Goal: Task Accomplishment & Management: Complete application form

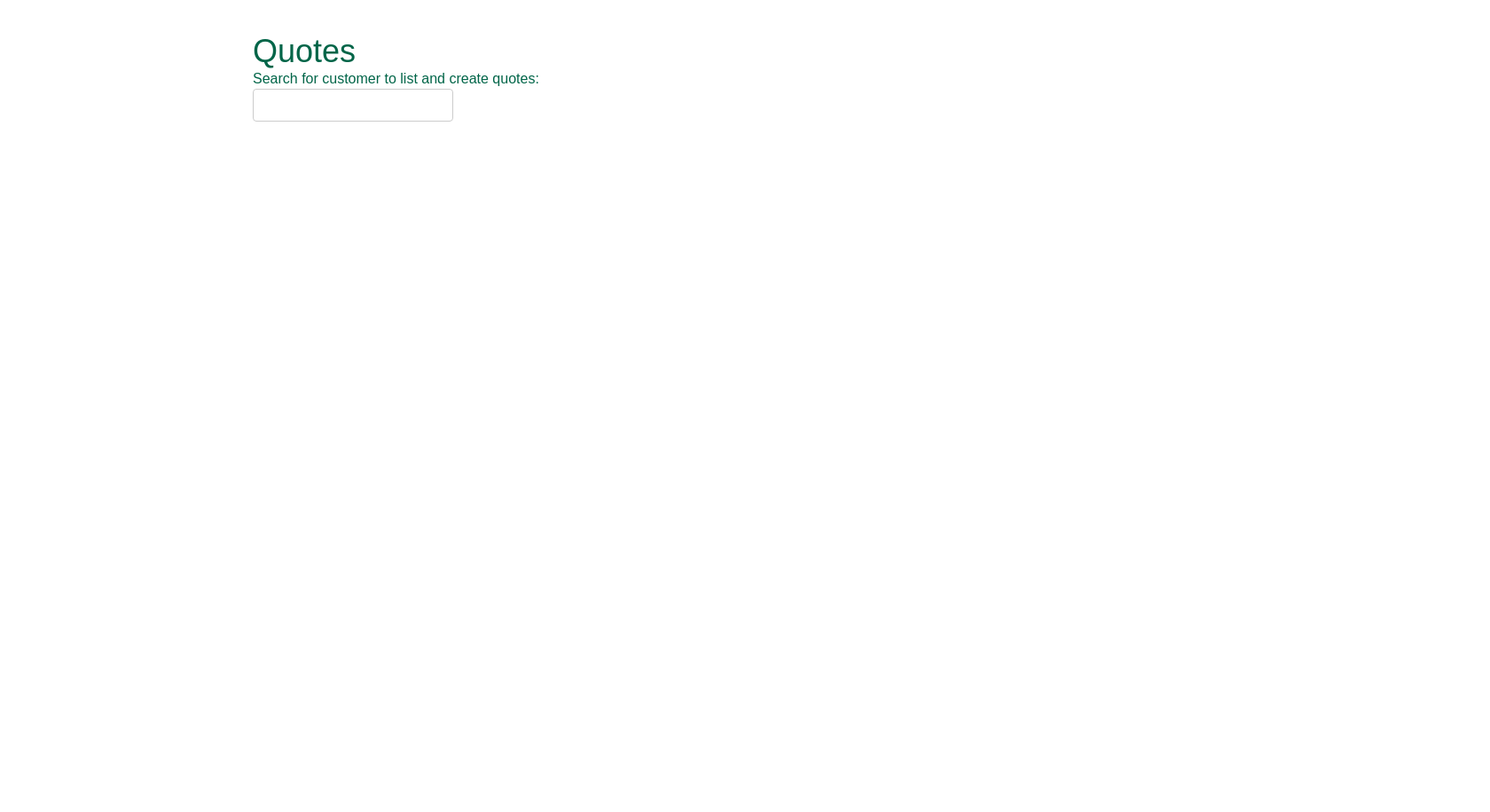
click at [382, 112] on input "text" at bounding box center [353, 105] width 201 height 33
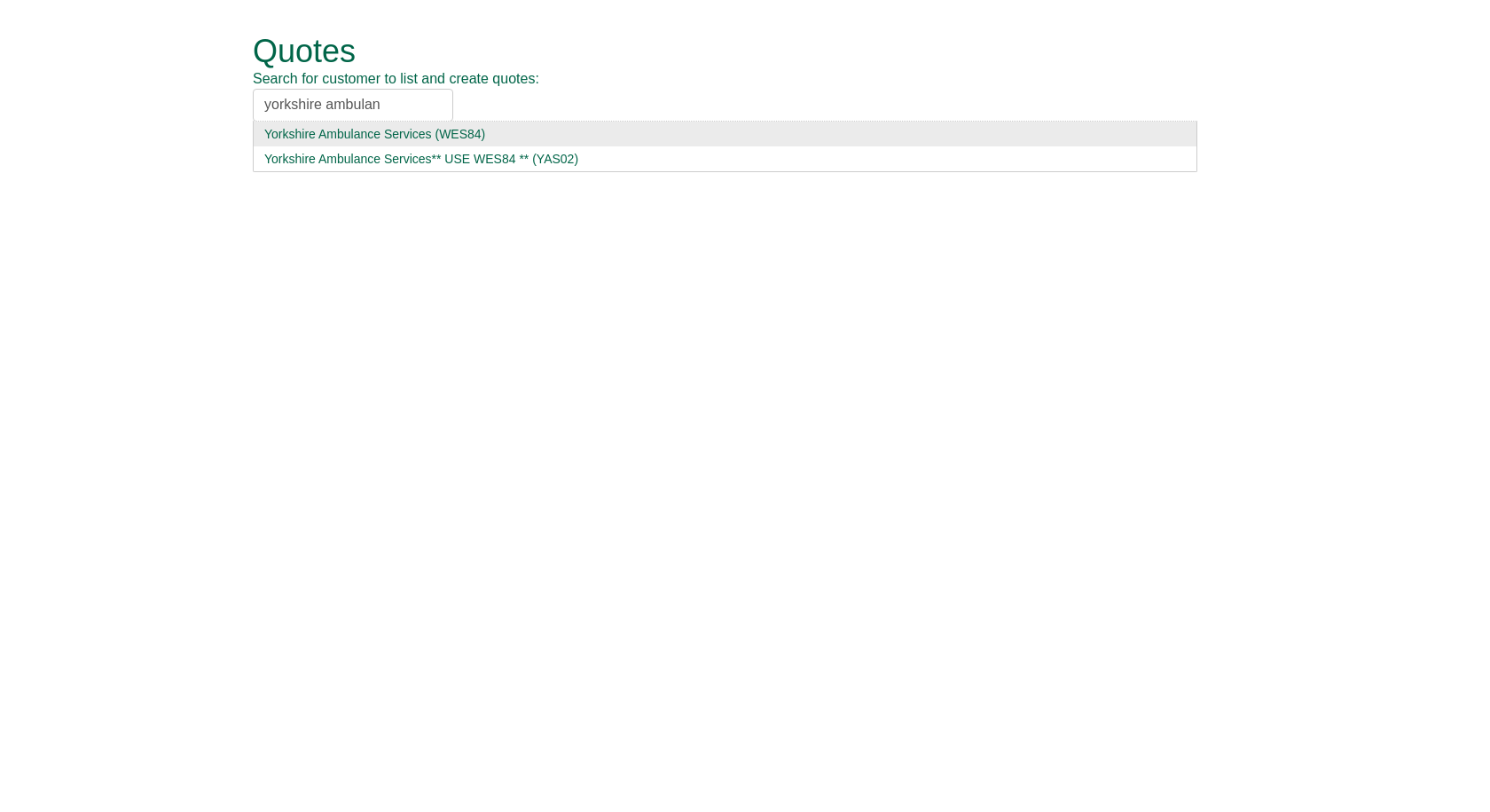
type input "yorkshire ambulan"
click at [369, 128] on div "Yorkshire Ambulance Services (WES84)" at bounding box center [724, 134] width 921 height 18
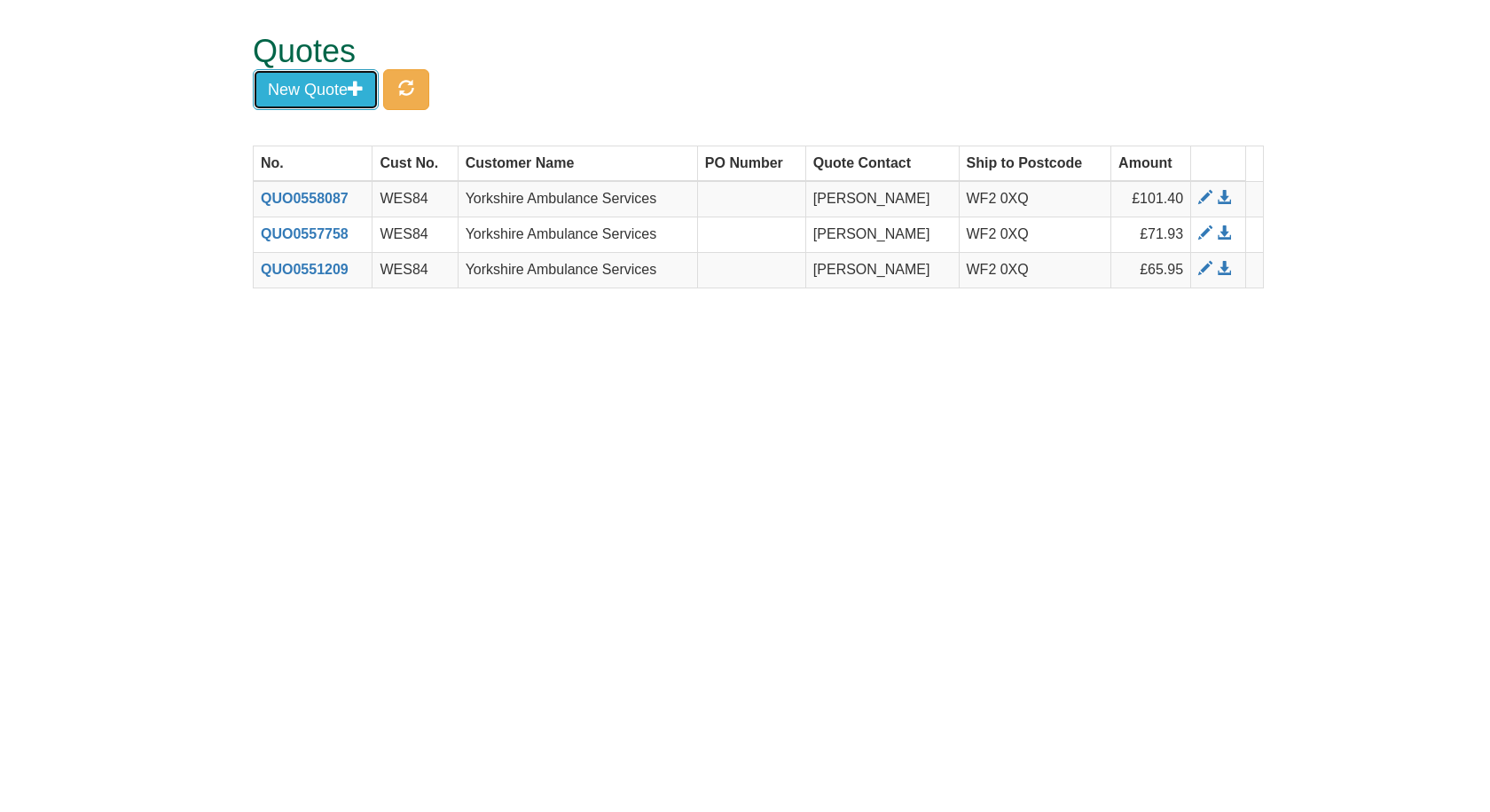
click at [318, 85] on button "New Quote" at bounding box center [316, 89] width 126 height 41
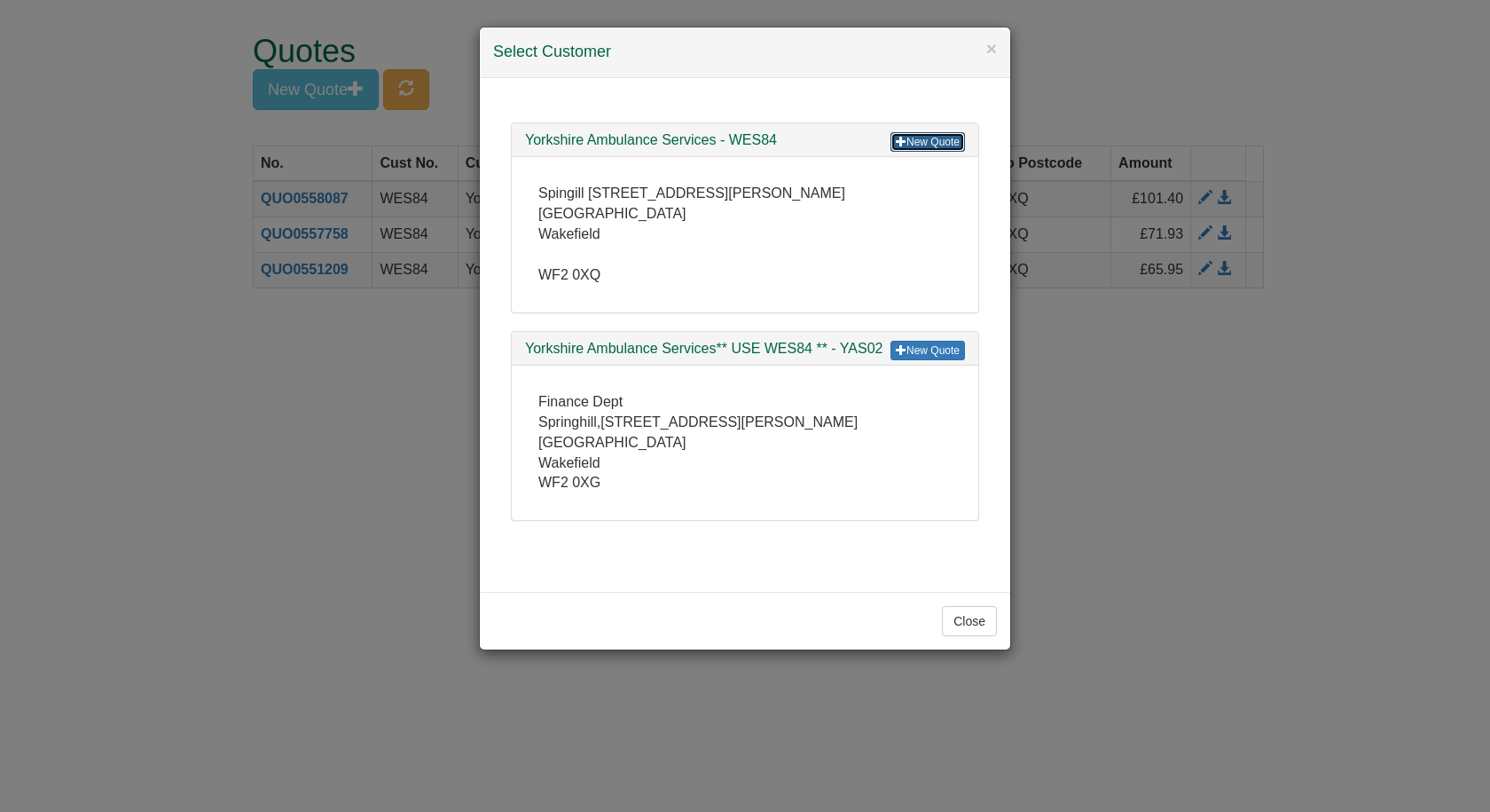
click at [919, 138] on link "New Quote" at bounding box center [927, 141] width 74 height 20
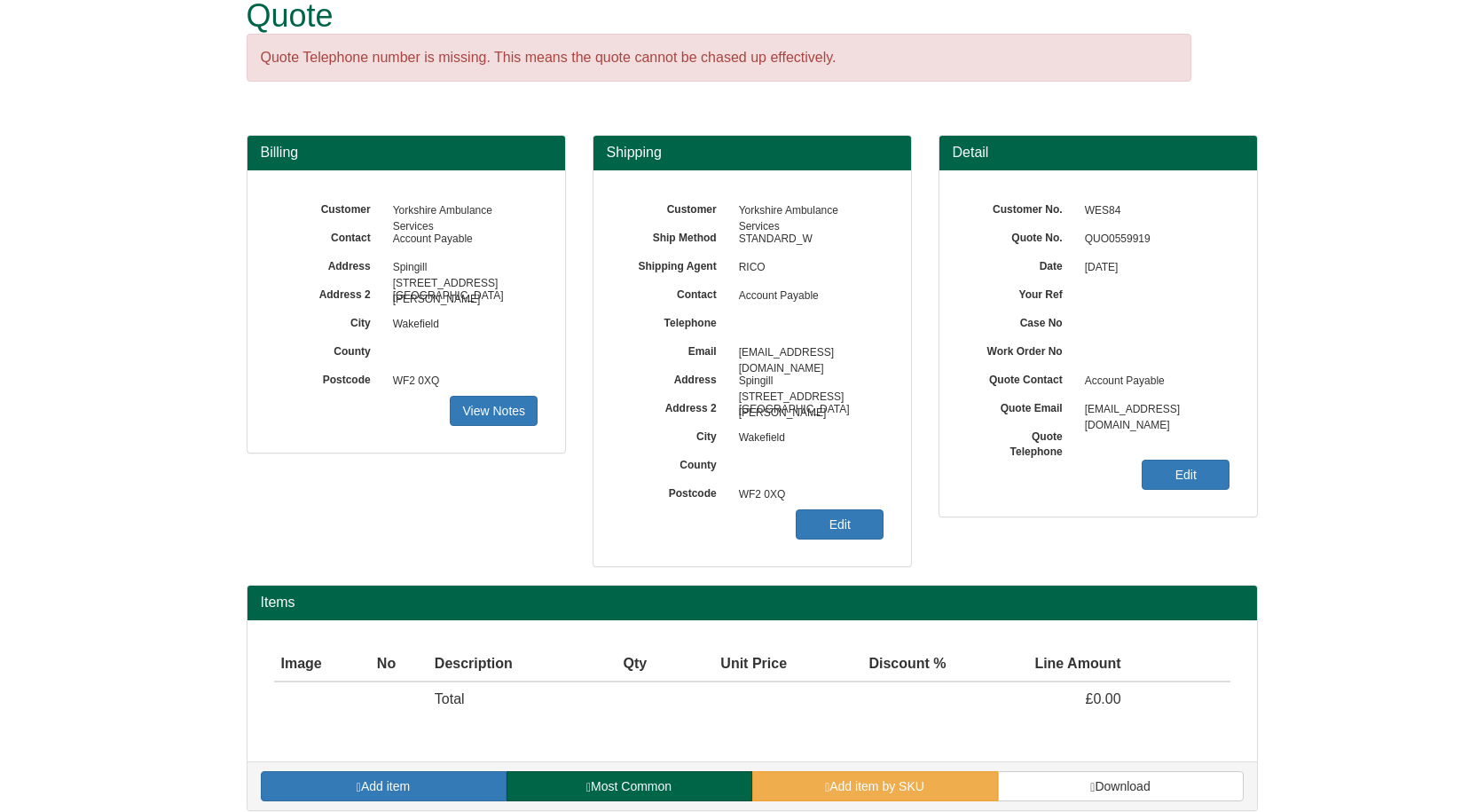
scroll to position [52, 0]
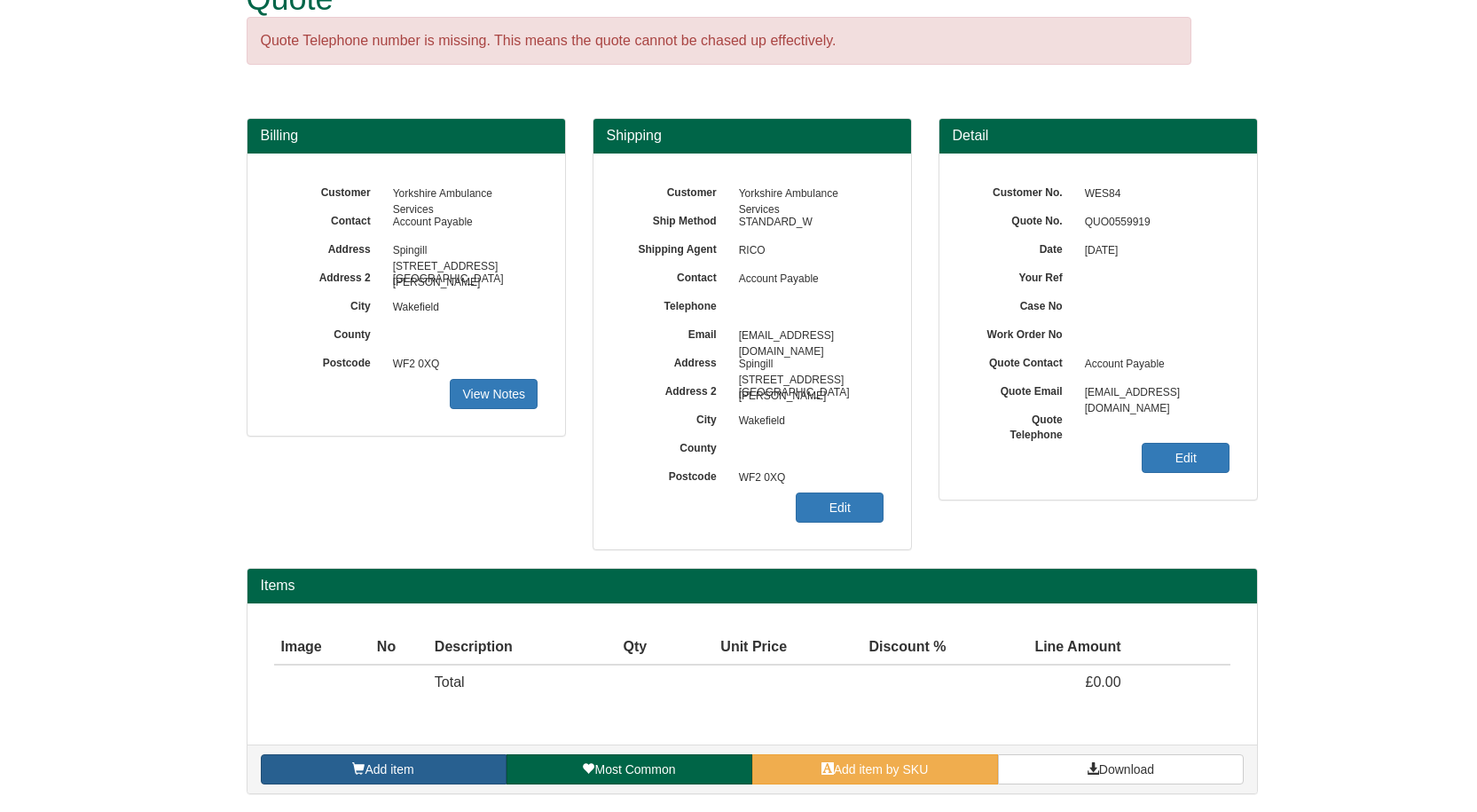
click at [378, 765] on span "Add item" at bounding box center [390, 769] width 49 height 14
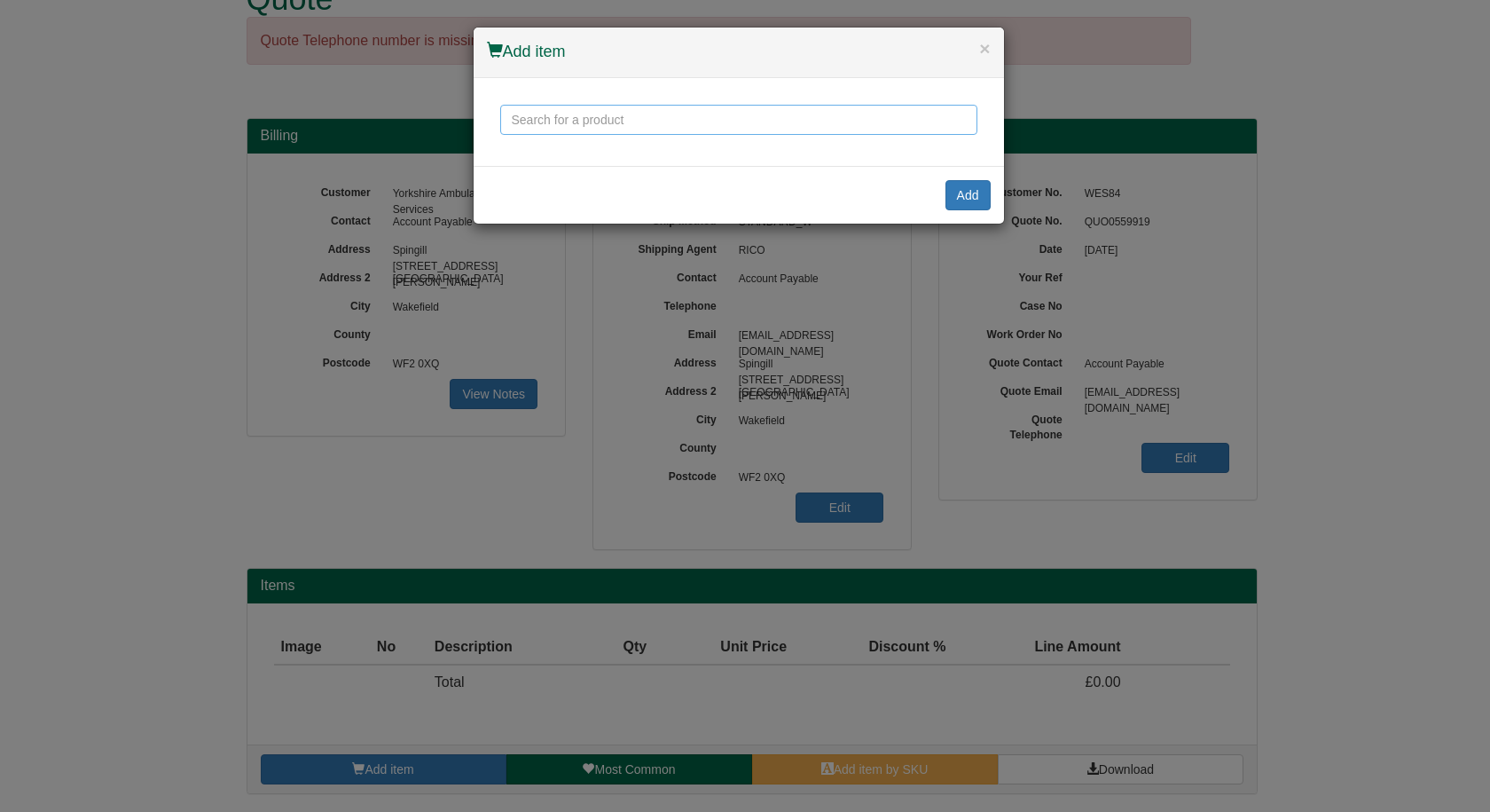
click at [766, 129] on input "text" at bounding box center [738, 120] width 477 height 30
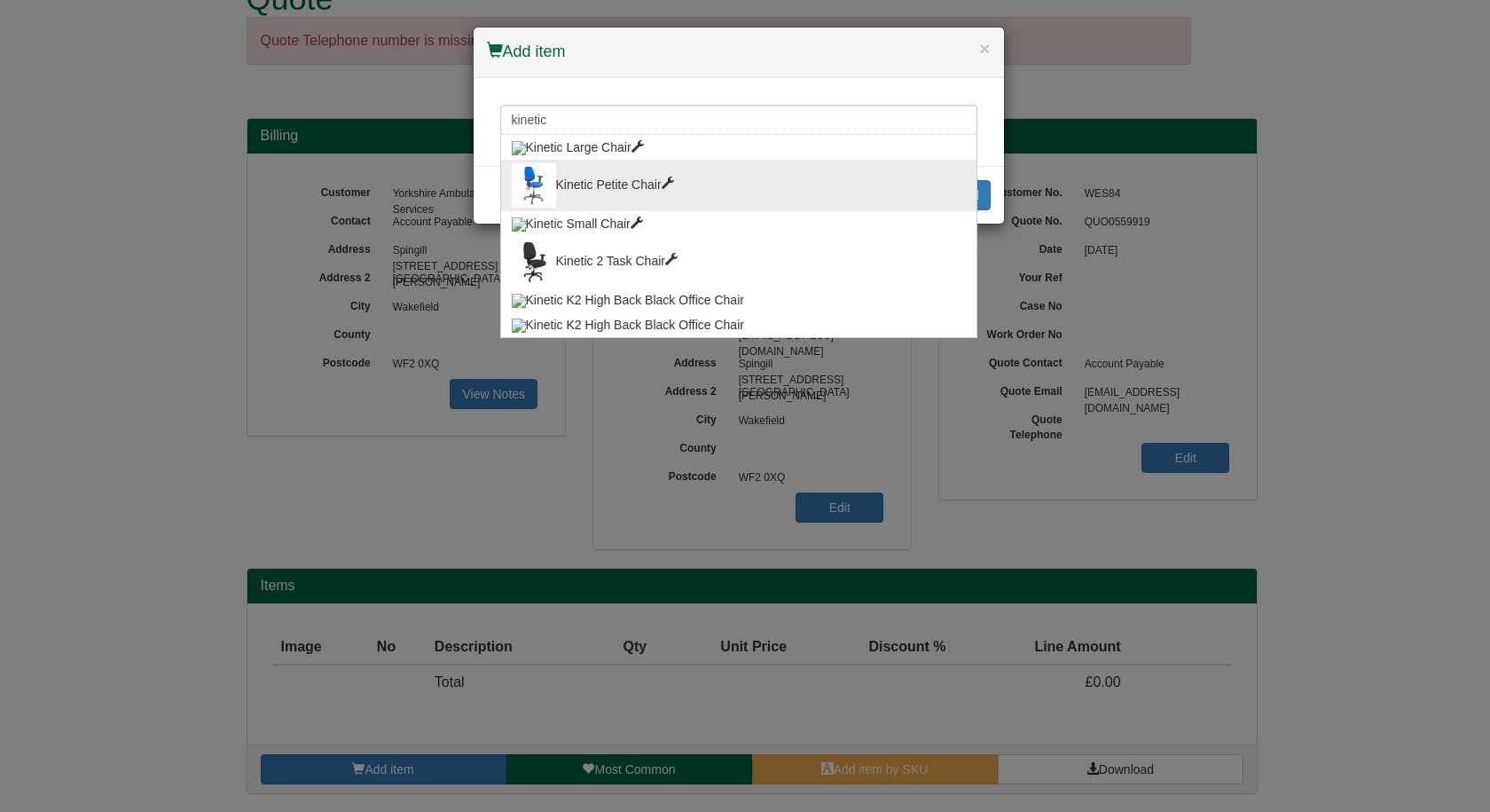
click at [618, 171] on div "Kinetic Petite Chair" at bounding box center [739, 185] width 455 height 44
type input "Kinetic Petite Chair"
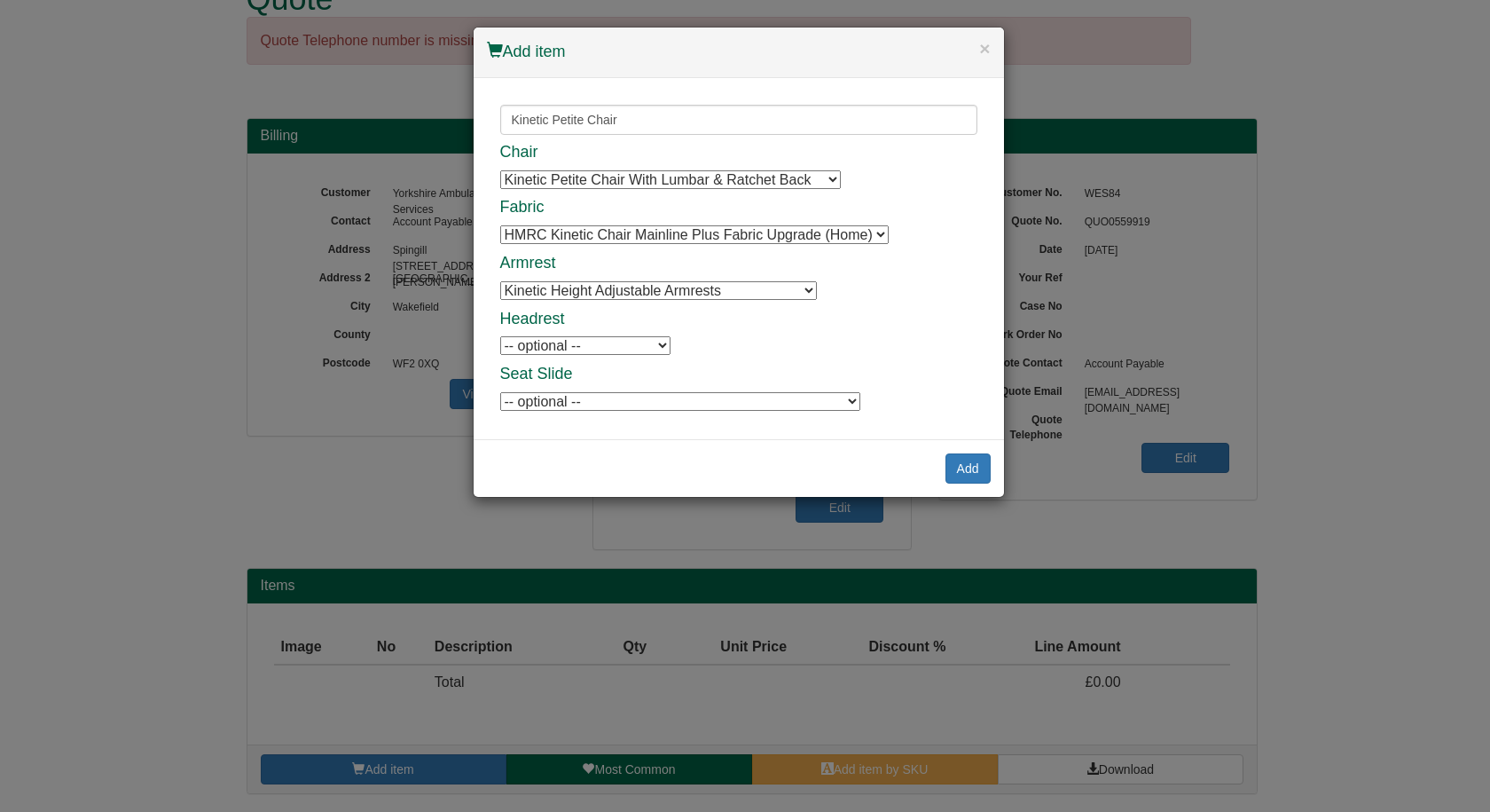
click at [573, 289] on select "Kinetic Height Adjustable Armrests Kinetic Multi Functional Armrests Kinetic Fo…" at bounding box center [658, 290] width 317 height 19
click at [962, 469] on button "Add" at bounding box center [968, 469] width 45 height 30
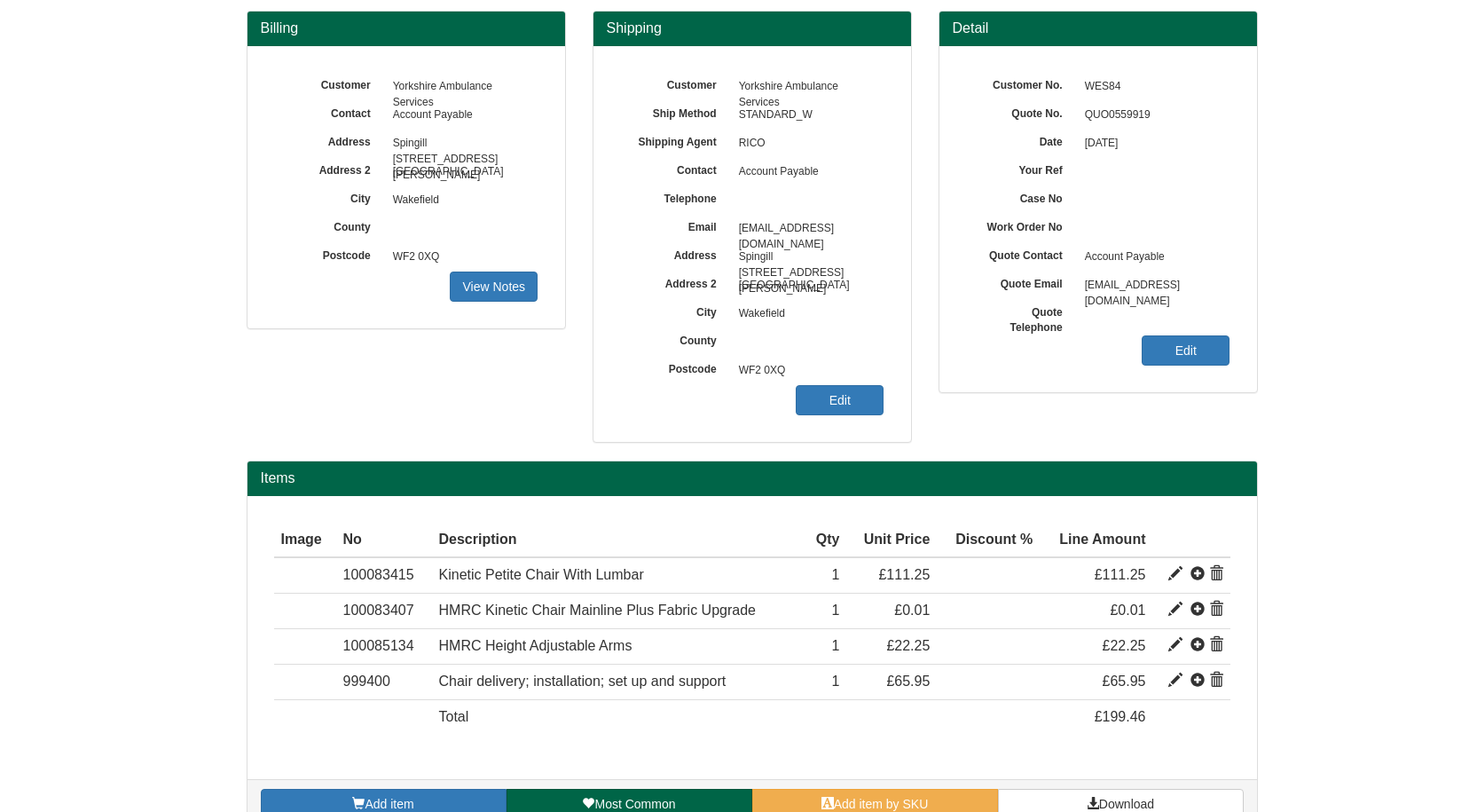
scroll to position [194, 0]
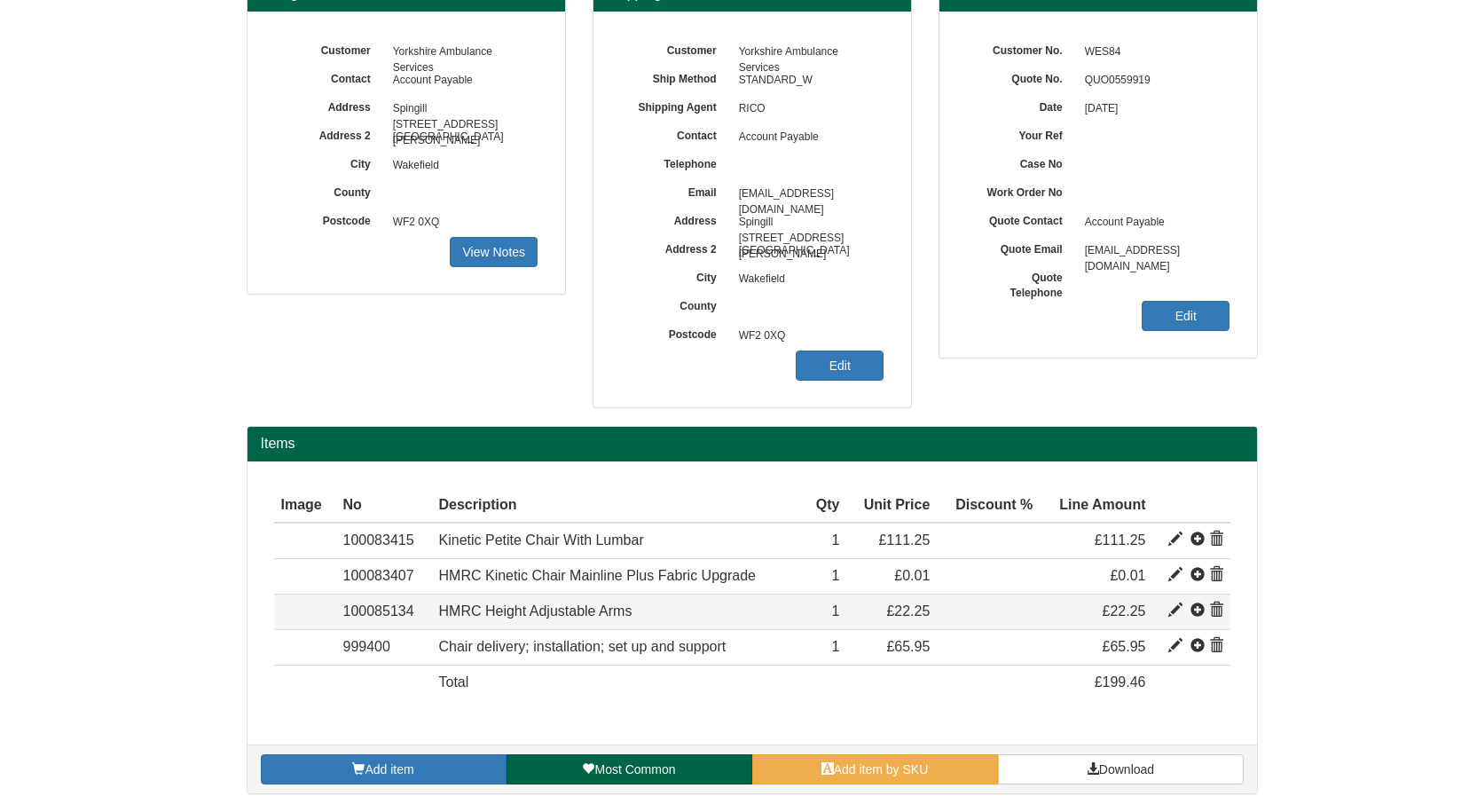
click at [1176, 612] on span at bounding box center [1175, 610] width 14 height 14
type input "HMRC Height Adjustable Arms"
type input "14.00"
type input "22.25"
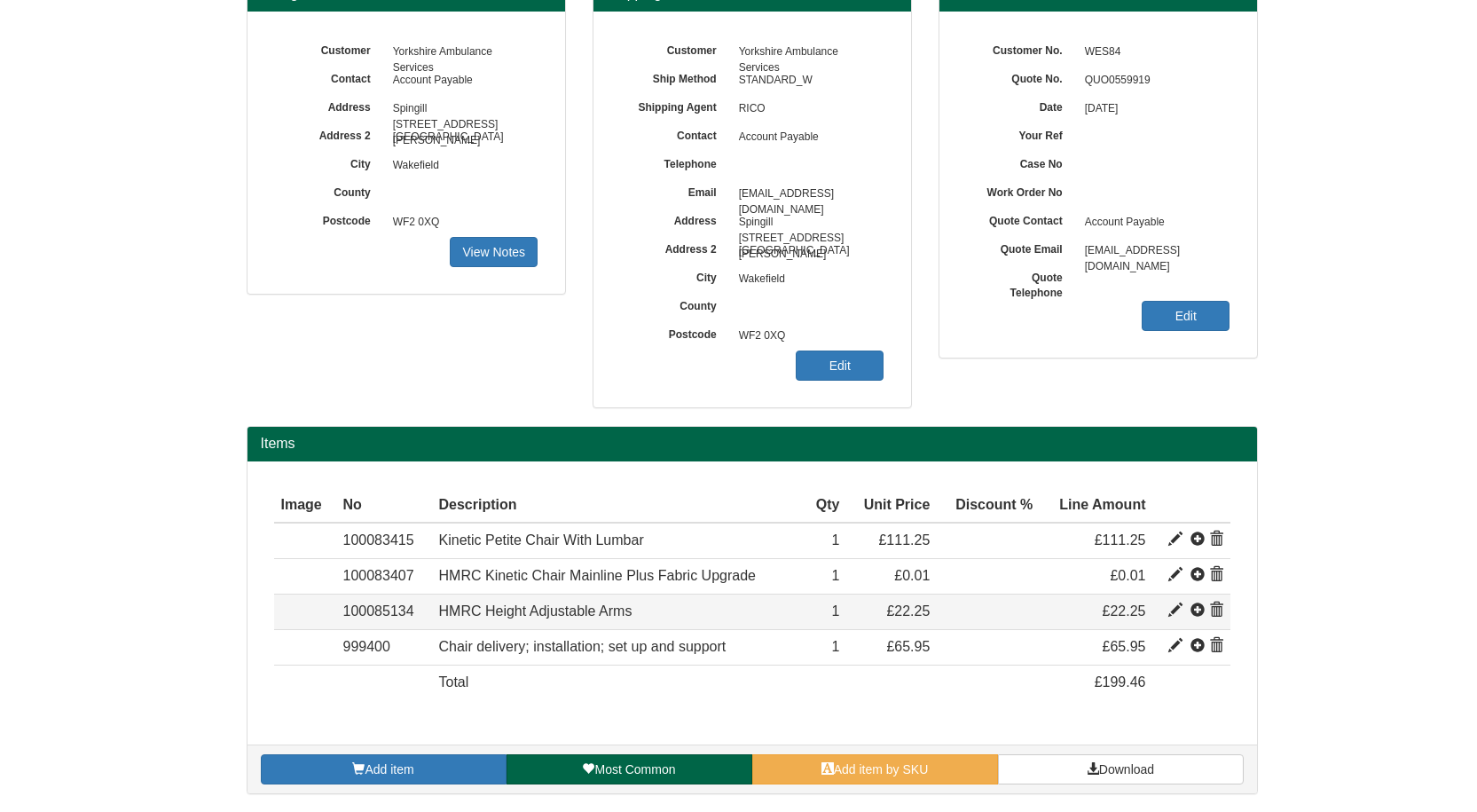
type input "1"
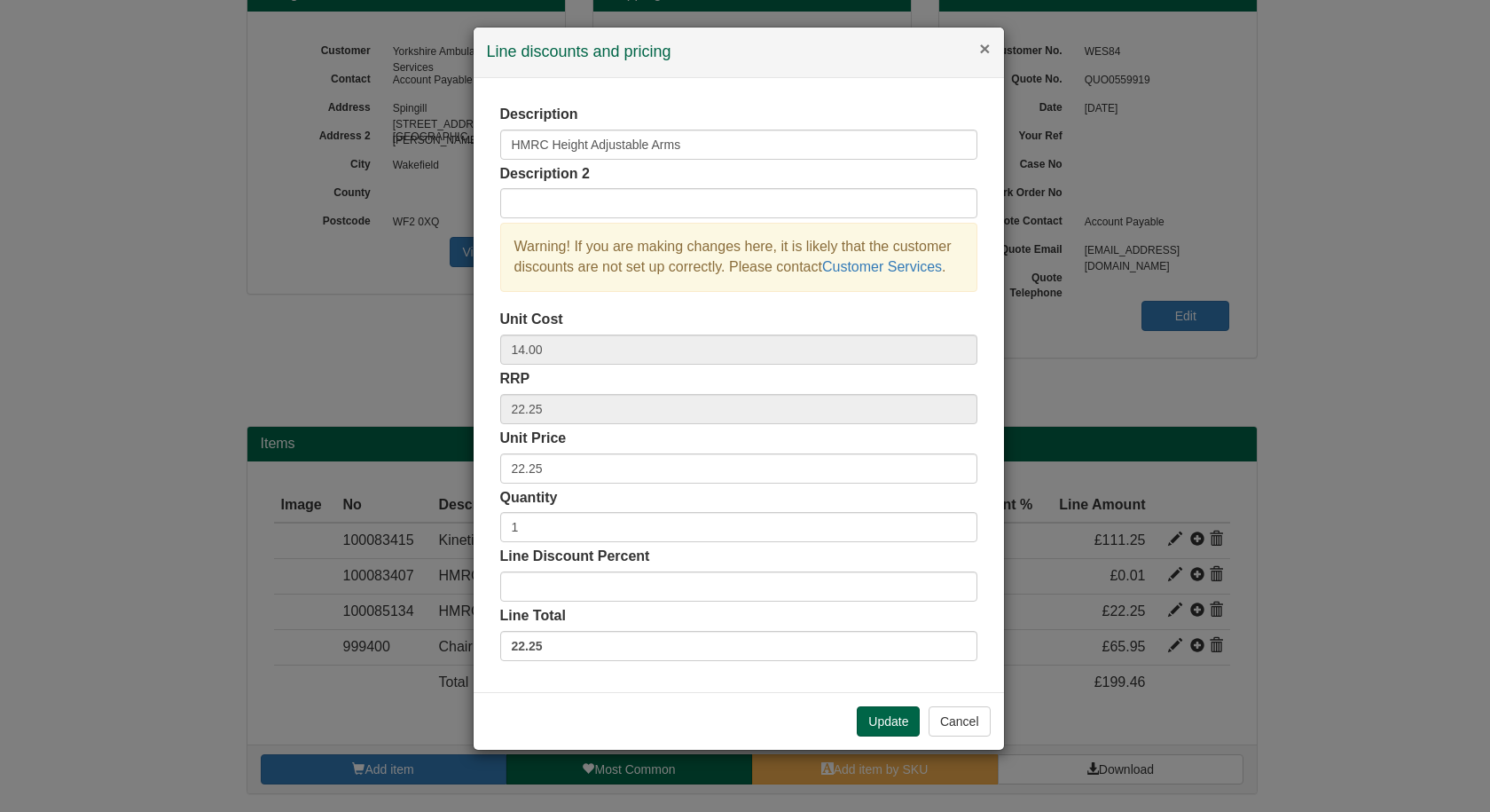
click at [981, 43] on button "×" at bounding box center [984, 48] width 10 height 19
